Goal: Task Accomplishment & Management: Complete application form

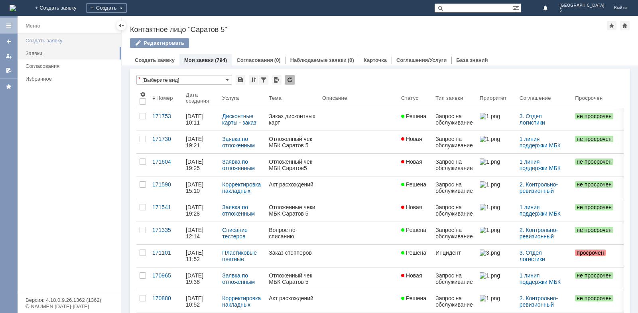
click at [65, 38] on div "Создать заявку" at bounding box center [71, 40] width 91 height 6
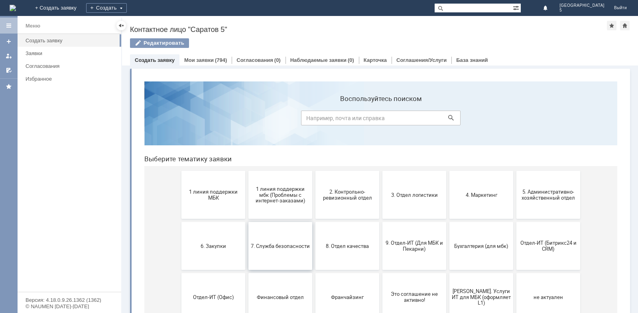
click at [282, 253] on button "7. Служба безопасности" at bounding box center [280, 246] width 64 height 48
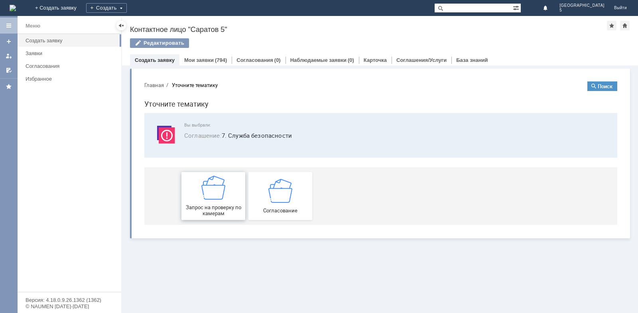
click at [226, 185] on div "Запрос на проверку по камерам" at bounding box center [213, 195] width 59 height 41
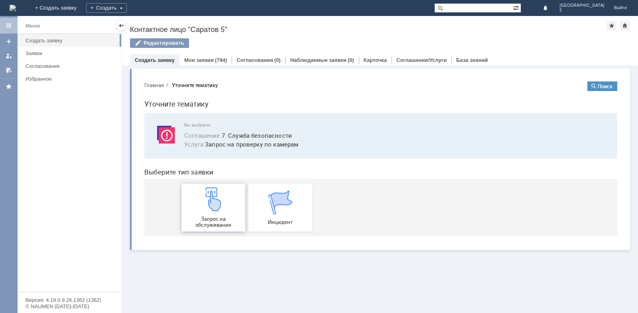
click at [226, 185] on link "Запрос на обслуживание" at bounding box center [213, 207] width 64 height 48
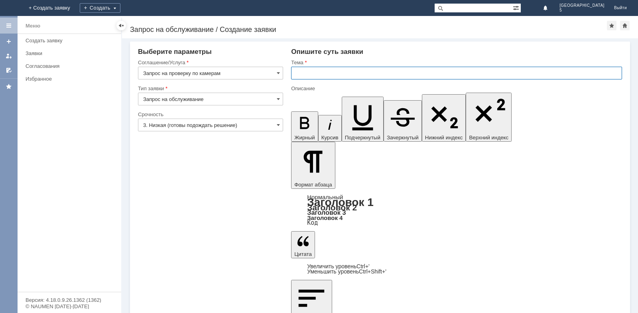
click at [306, 71] on input "text" at bounding box center [456, 73] width 331 height 13
type input "Проверка по камерам"
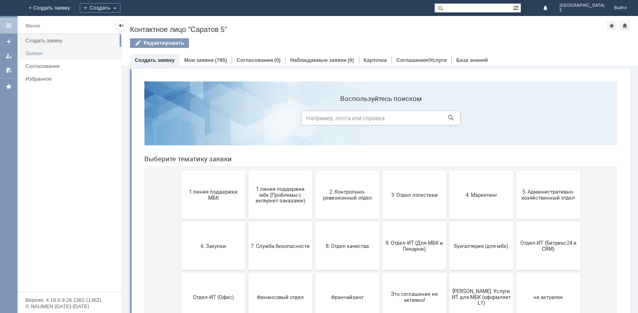
click at [46, 51] on div "Заявки" at bounding box center [71, 53] width 91 height 6
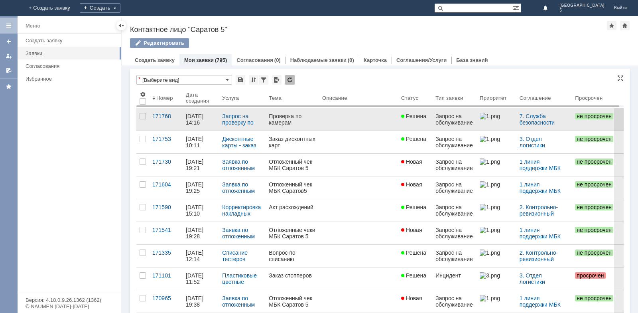
click at [296, 124] on div "Проверка по камерам" at bounding box center [292, 119] width 47 height 13
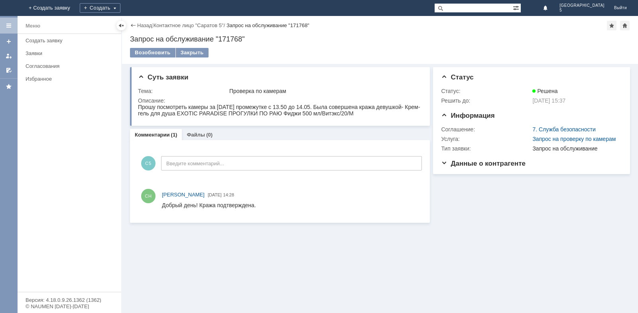
click at [51, 55] on div "Заявки" at bounding box center [71, 53] width 91 height 6
